Goal: Information Seeking & Learning: Learn about a topic

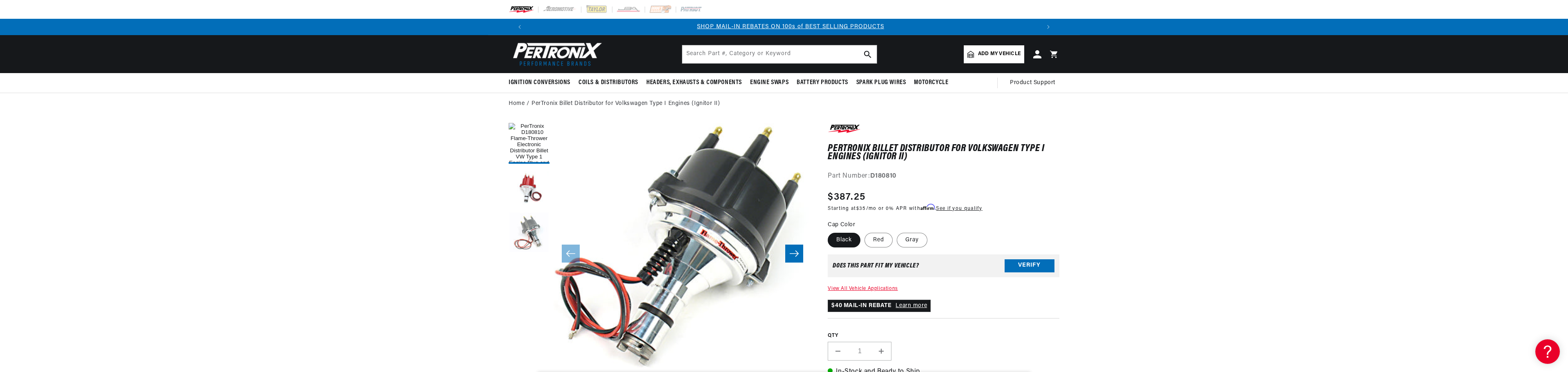
scroll to position [0, 510]
drag, startPoint x: 905, startPoint y: 153, endPoint x: 877, endPoint y: 157, distance: 28.3
click at [877, 157] on h1 "PerTronix Billet Distributor for Volkswagen Type I Engines (Ignitor II)" at bounding box center [943, 153] width 231 height 17
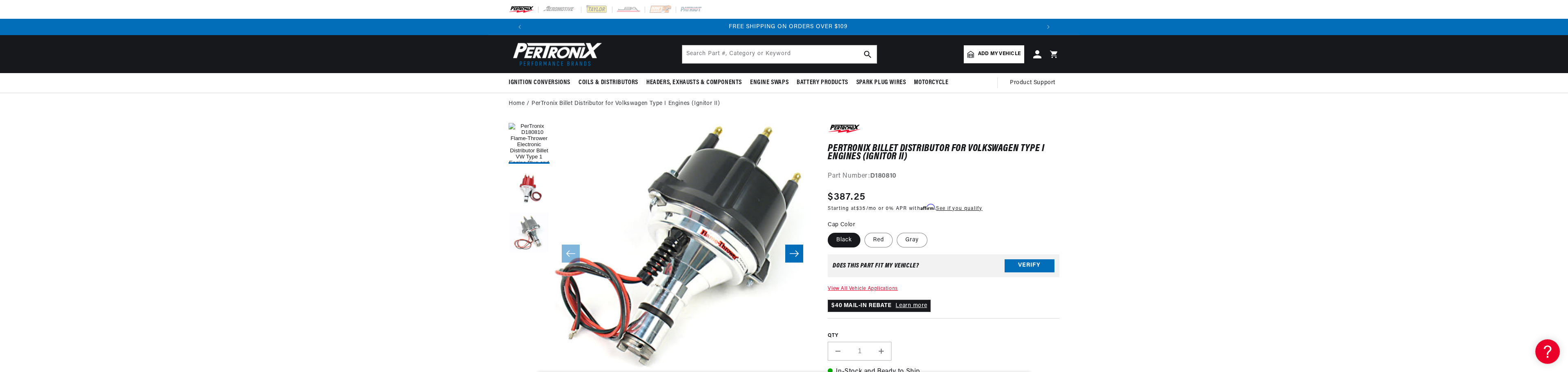
click at [943, 161] on h1 "PerTronix Billet Distributor for Volkswagen Type I Engines (Ignitor II)" at bounding box center [943, 153] width 231 height 17
drag, startPoint x: 966, startPoint y: 146, endPoint x: 924, endPoint y: 156, distance: 43.2
click at [924, 156] on h1 "PerTronix Billet Distributor for Volkswagen Type I Engines (Ignitor II)" at bounding box center [943, 153] width 231 height 17
copy h1 "Volkswagen Type I Engines (Ignitor II)"
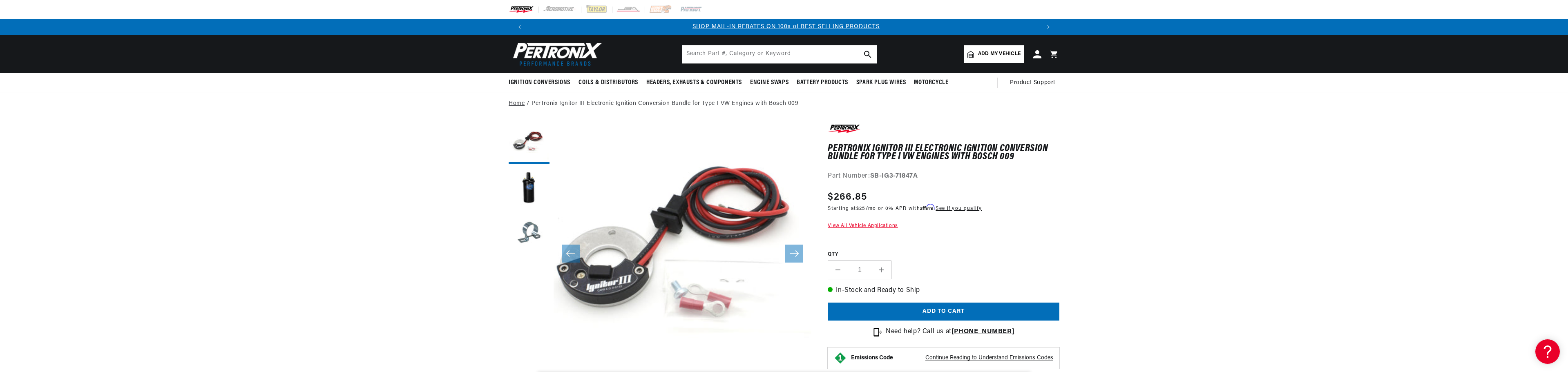
click at [519, 103] on link "Home" at bounding box center [517, 104] width 16 height 9
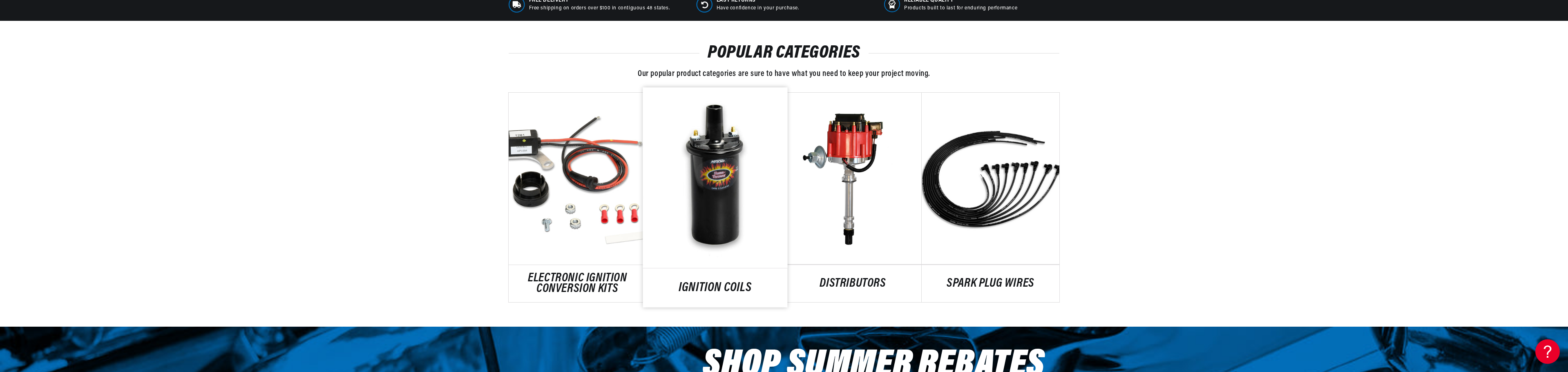
scroll to position [0, 510]
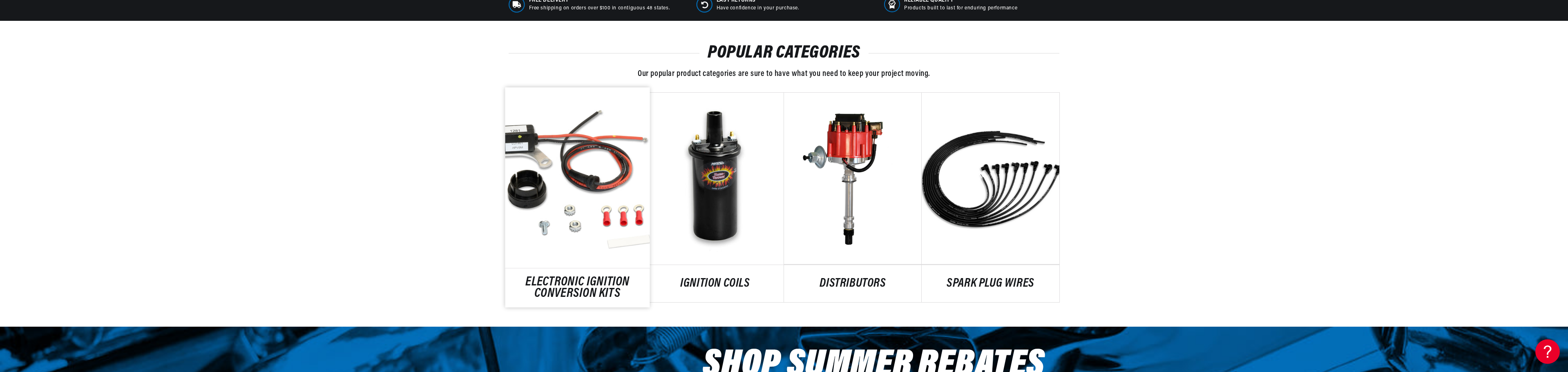
click at [539, 286] on link "ELECTRONIC IGNITION CONVERSION KITS" at bounding box center [578, 288] width 145 height 22
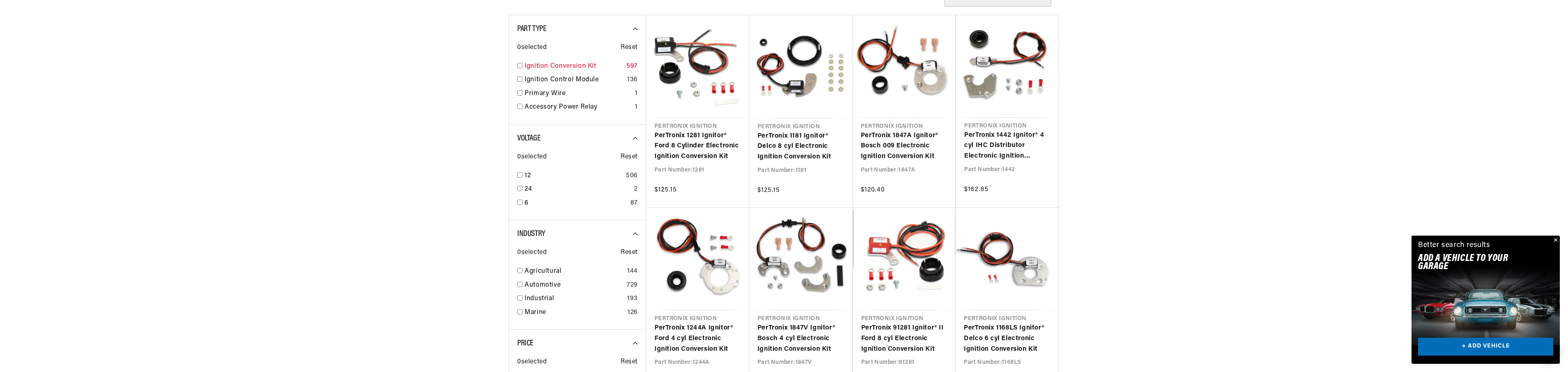
scroll to position [0, 510]
click at [517, 78] on input "checkbox" at bounding box center [520, 79] width 5 height 5
checkbox input "true"
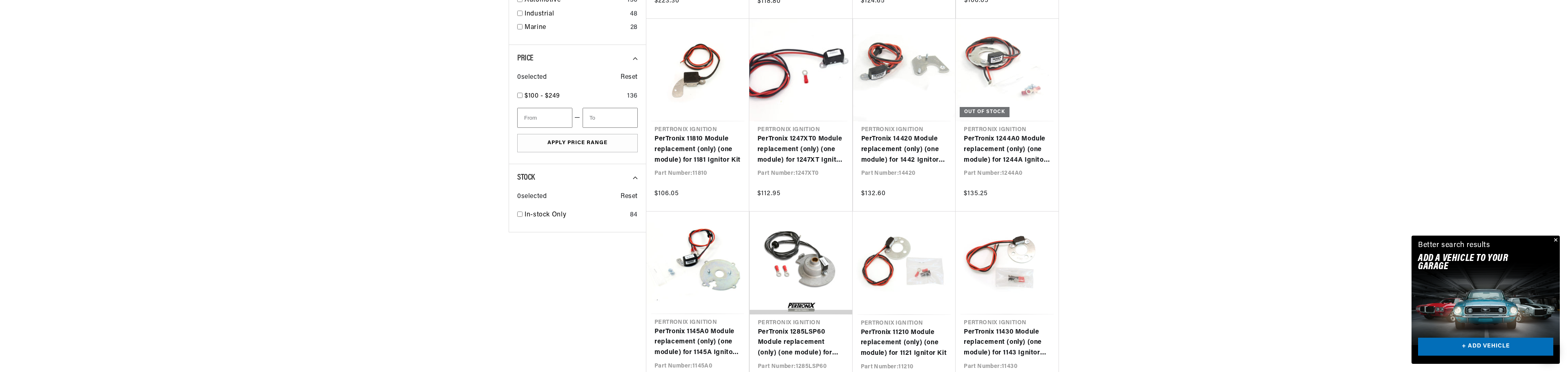
scroll to position [0, 896]
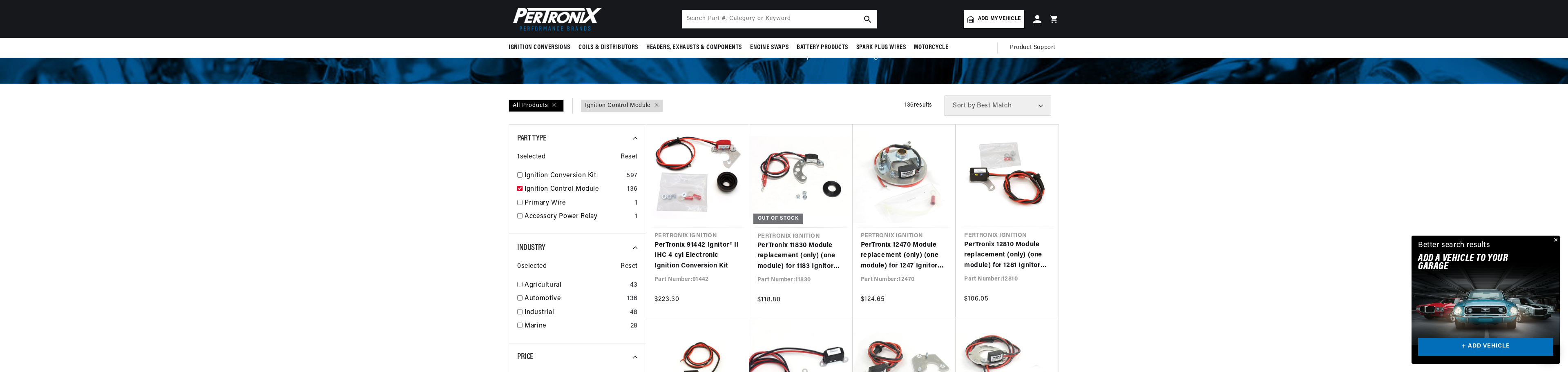
scroll to position [41, 0]
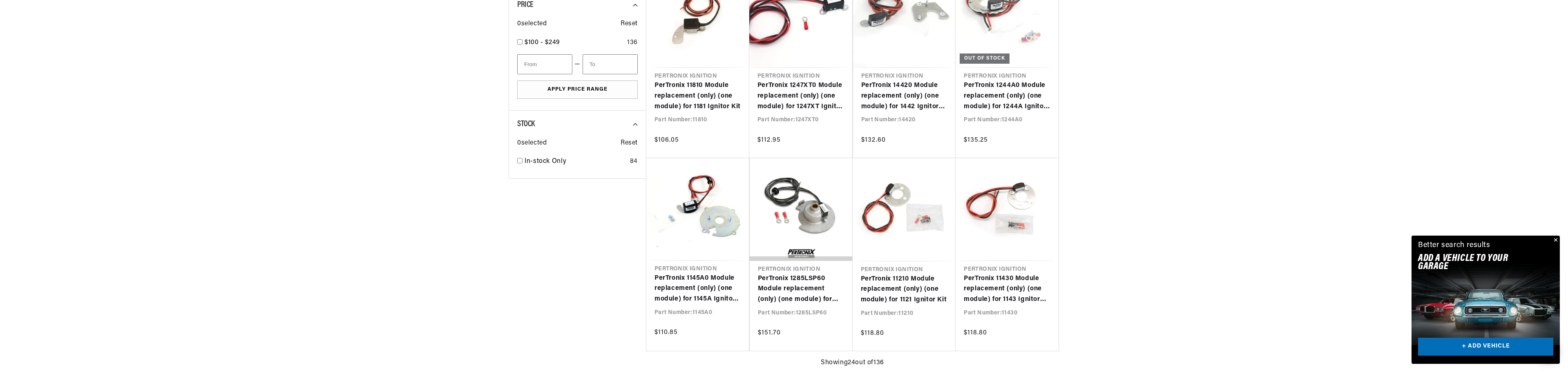
scroll to position [452, 0]
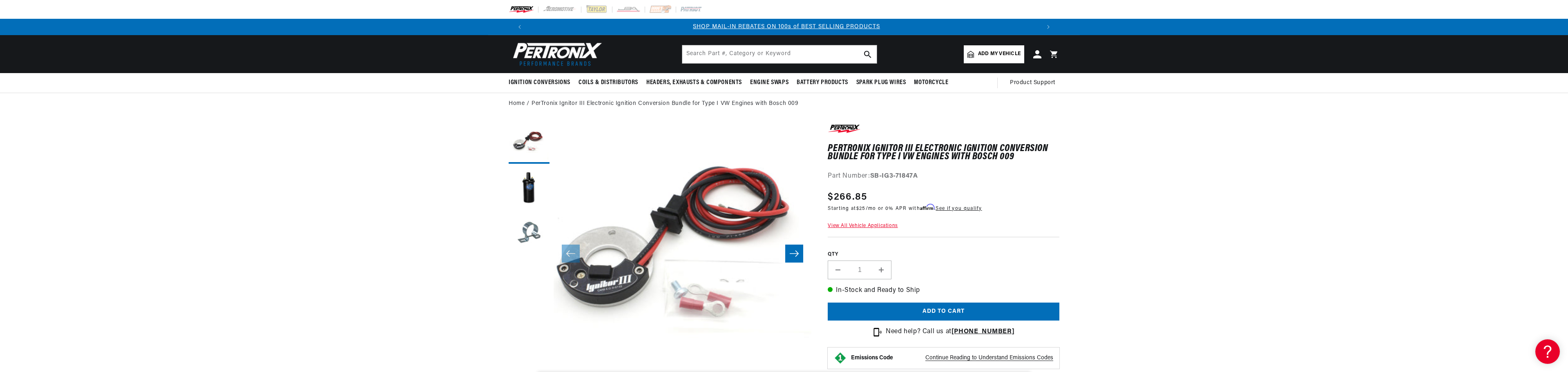
scroll to position [0, 510]
